Goal: Find specific page/section: Find specific page/section

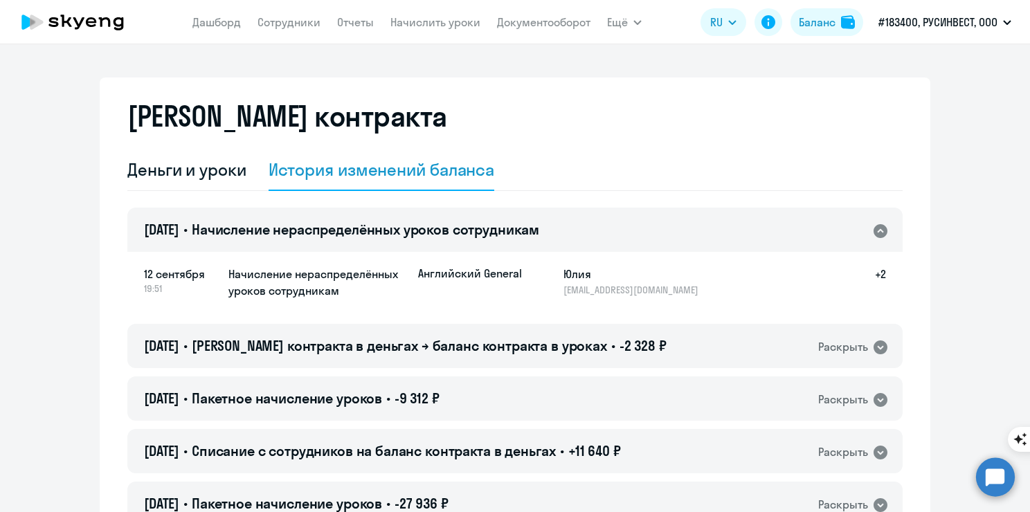
select select "english_adult_not_native_speaker"
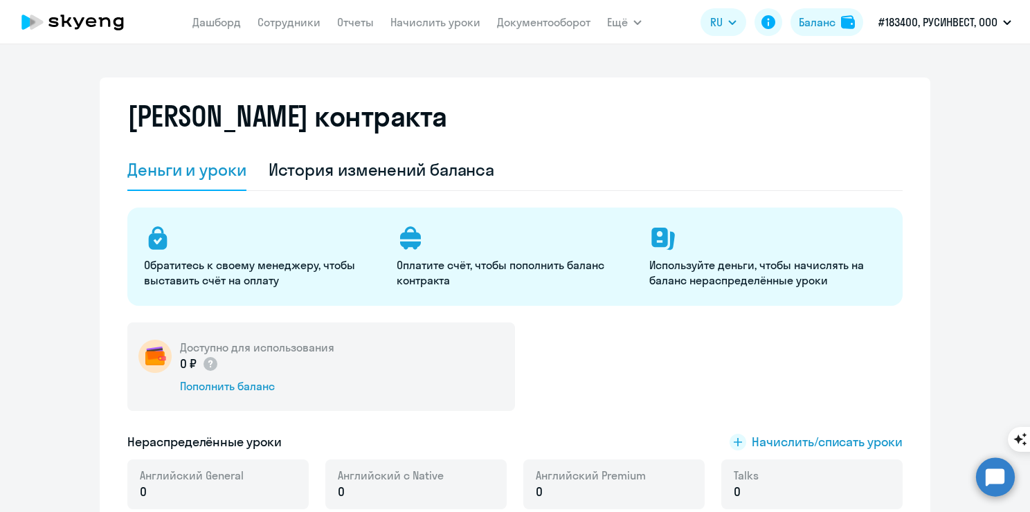
select select "english_adult_not_native_speaker"
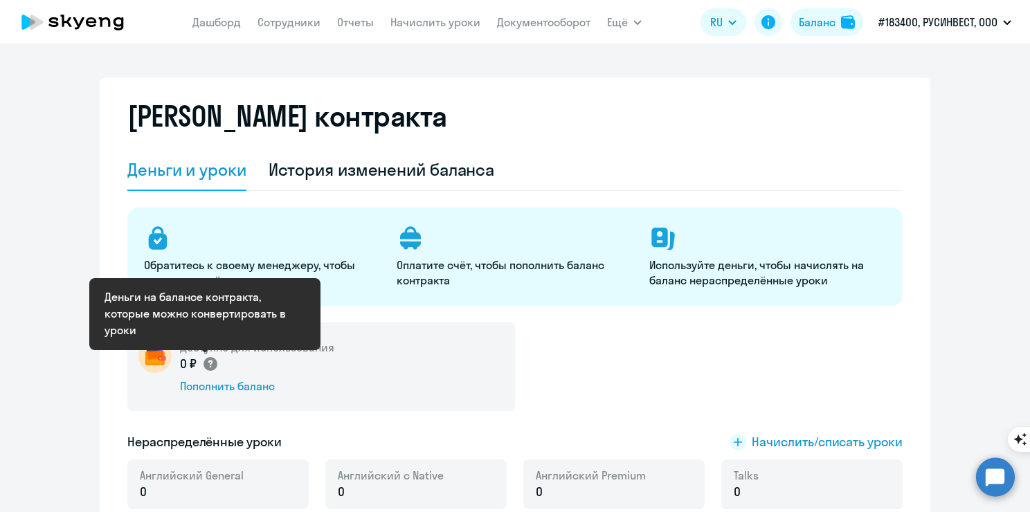
click at [211, 366] on circle at bounding box center [211, 364] width 14 height 14
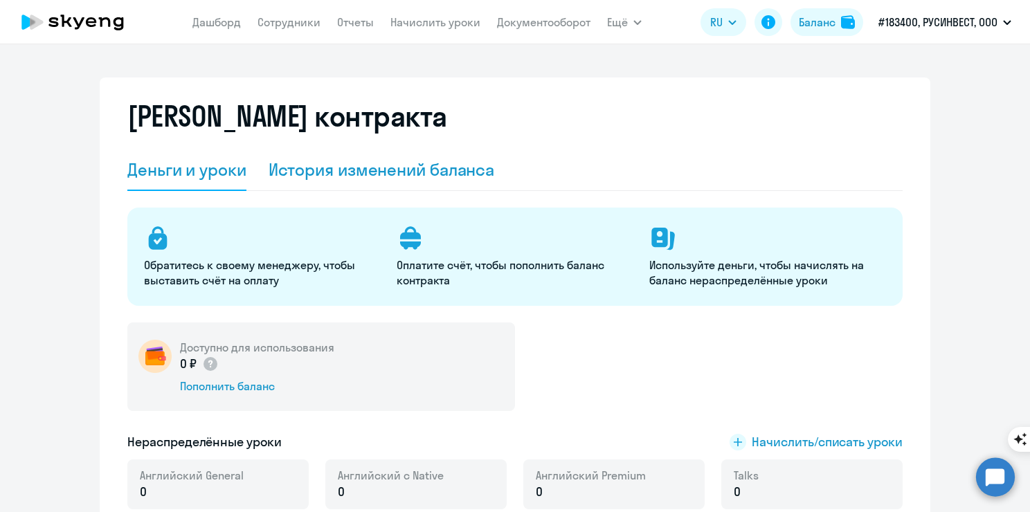
click at [332, 177] on div "История изменений баланса" at bounding box center [382, 170] width 226 height 22
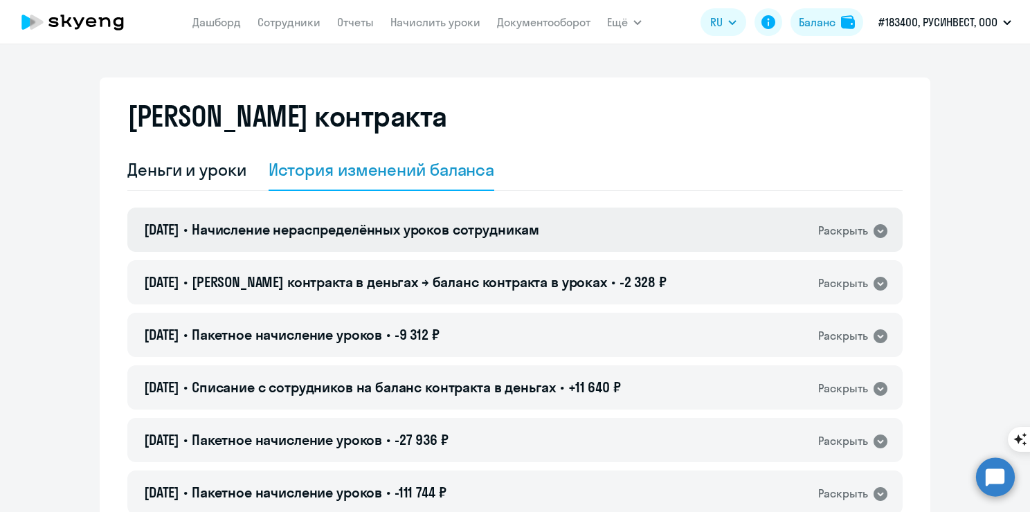
click at [756, 239] on div "12.09.2025 • Начисление нераспределённых уроков сотрудникам Раскрыть" at bounding box center [515, 230] width 776 height 44
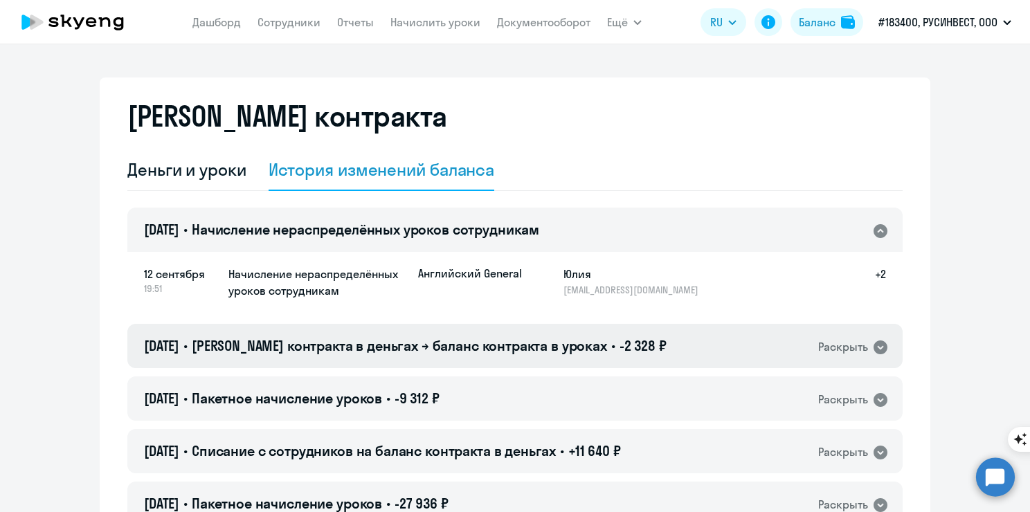
click at [740, 346] on div "12.09.2025 • Баланс контракта в деньгах → баланс контракта в уроках • -2 328 ₽ …" at bounding box center [515, 346] width 776 height 44
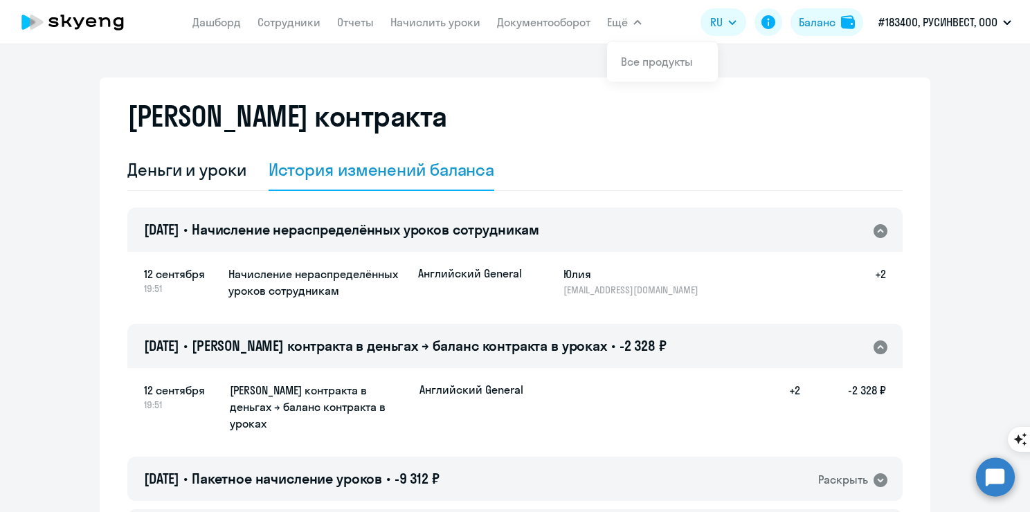
click at [639, 19] on button "Ещё" at bounding box center [624, 22] width 35 height 28
click at [621, 21] on span "Ещё" at bounding box center [617, 22] width 21 height 17
click at [574, 21] on link "Документооборот" at bounding box center [543, 22] width 93 height 14
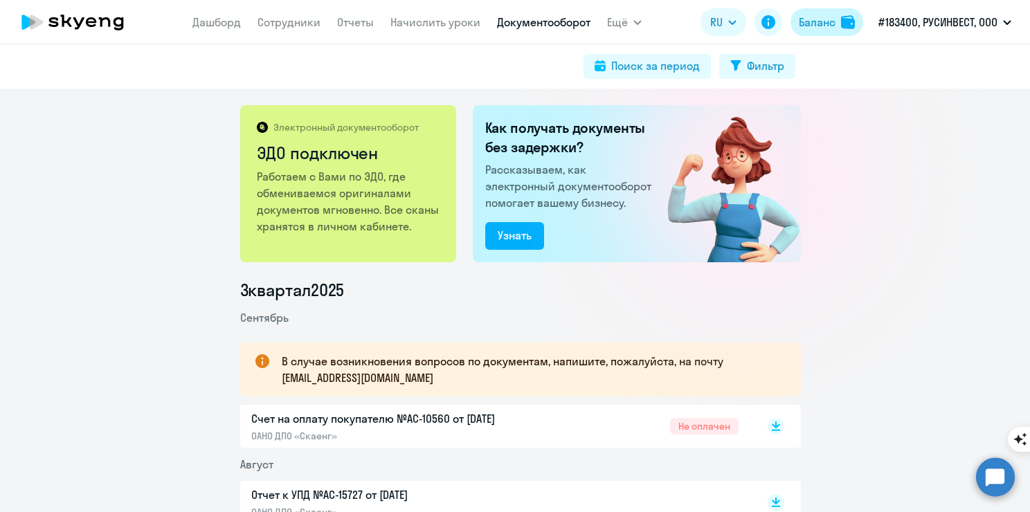
click at [843, 25] on img at bounding box center [848, 22] width 14 height 14
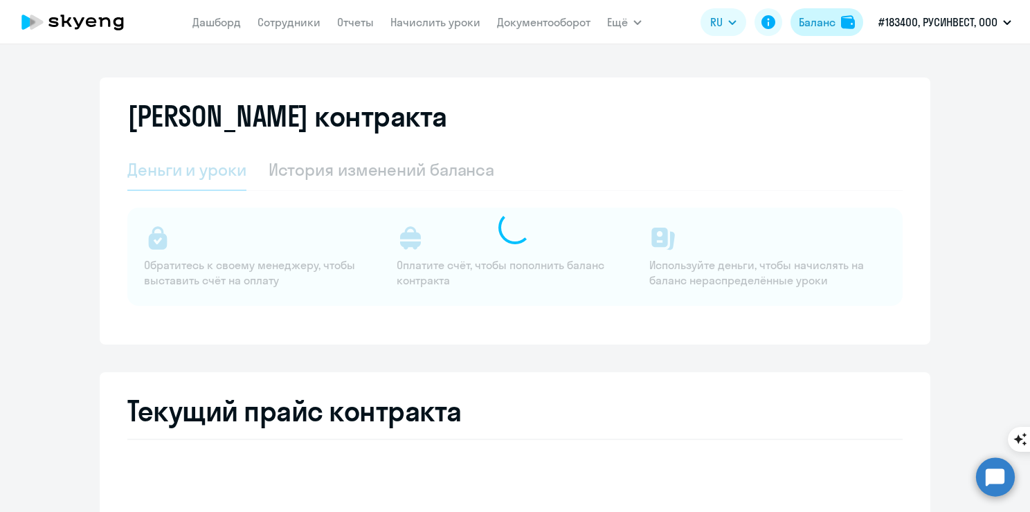
select select "english_adult_not_native_speaker"
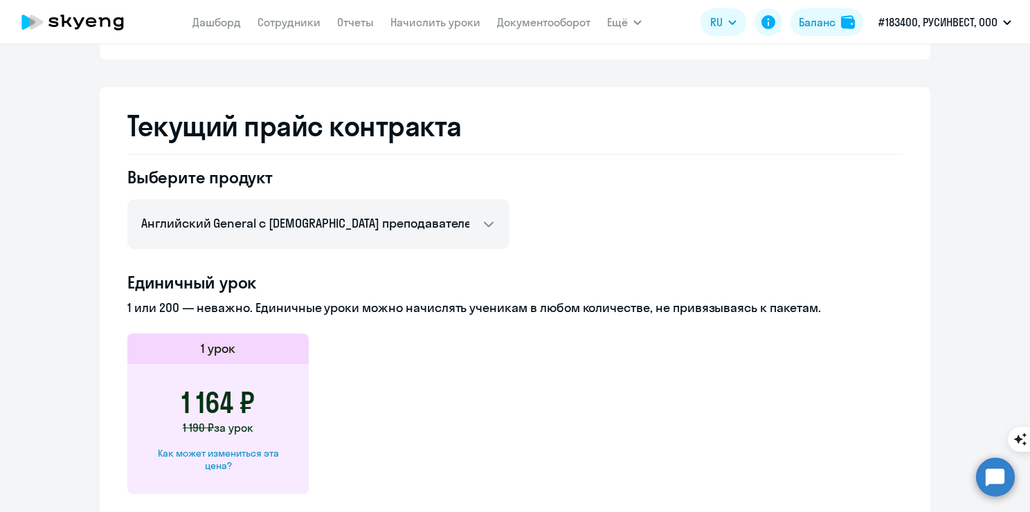
scroll to position [554, 0]
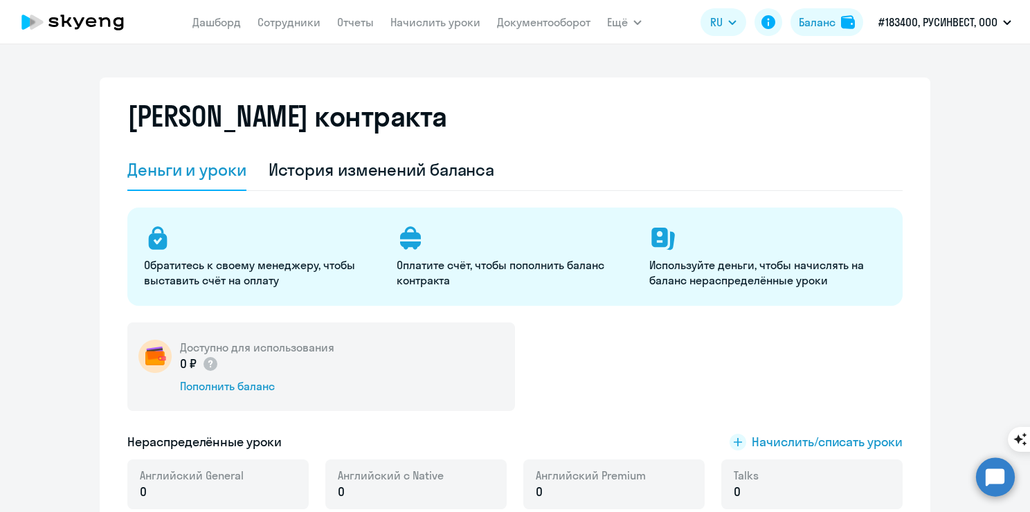
select select "english_adult_not_native_speaker"
